Goal: Task Accomplishment & Management: Manage account settings

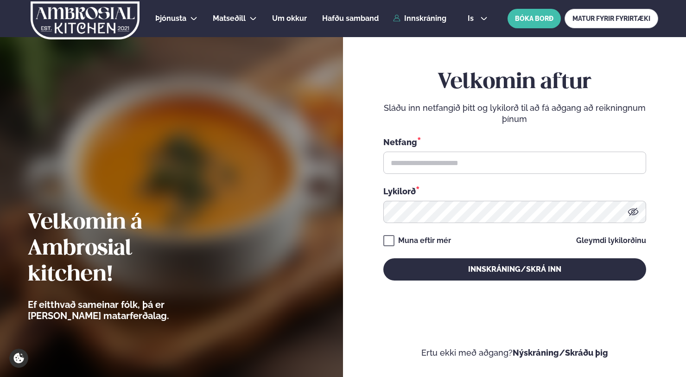
scroll to position [2, 0]
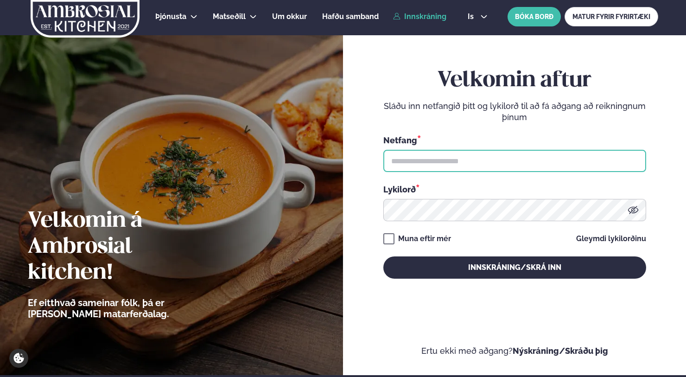
type input "**********"
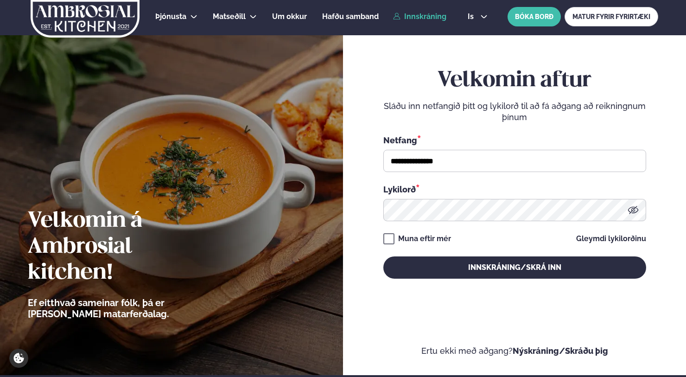
click at [428, 19] on link "Innskráning" at bounding box center [419, 17] width 53 height 8
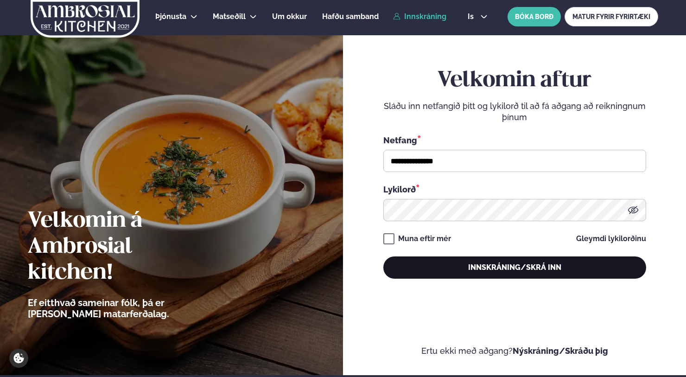
click at [492, 269] on button "Innskráning/Skrá inn" at bounding box center [514, 267] width 263 height 22
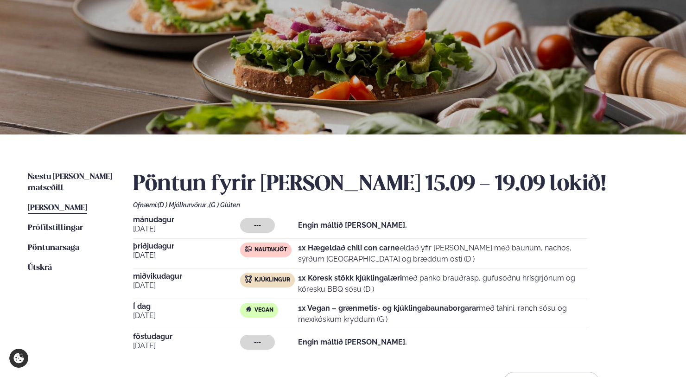
scroll to position [118, 0]
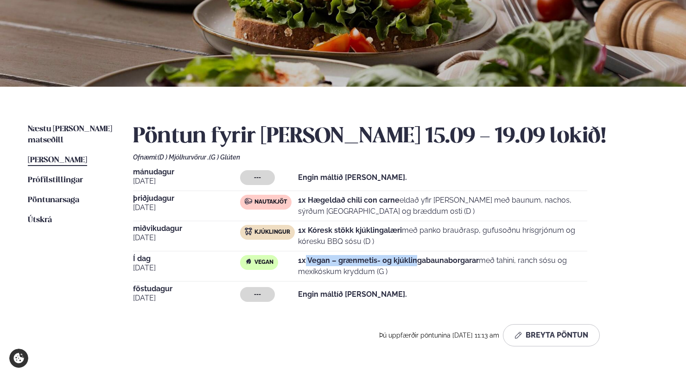
drag, startPoint x: 314, startPoint y: 258, endPoint x: 416, endPoint y: 263, distance: 102.1
click at [415, 262] on strong "1x Vegan – grænmetis- og kjúklingabaunaborgarar" at bounding box center [388, 260] width 181 height 9
click at [416, 263] on strong "1x Vegan – grænmetis- og kjúklingabaunaborgarar" at bounding box center [388, 260] width 181 height 9
